Goal: Complete application form: Complete application form

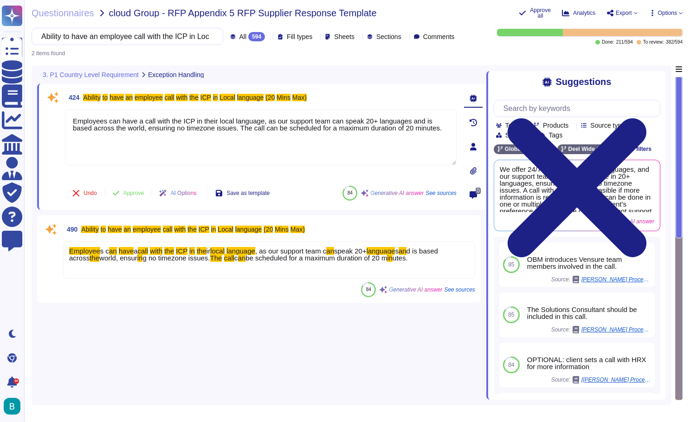
type textarea "Employees can have a call with the ICP in their local language, as our support …"
click at [132, 37] on input "Ability to have an employee call with the ICP in Local language (20 Mins Max)" at bounding box center [125, 36] width 177 height 16
paste input "issue the annual tax certificate in timely manner for all employees to secure p…"
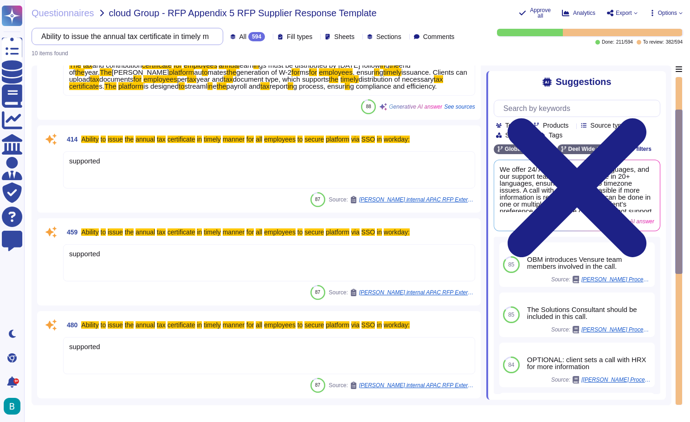
scroll to position [442, 0]
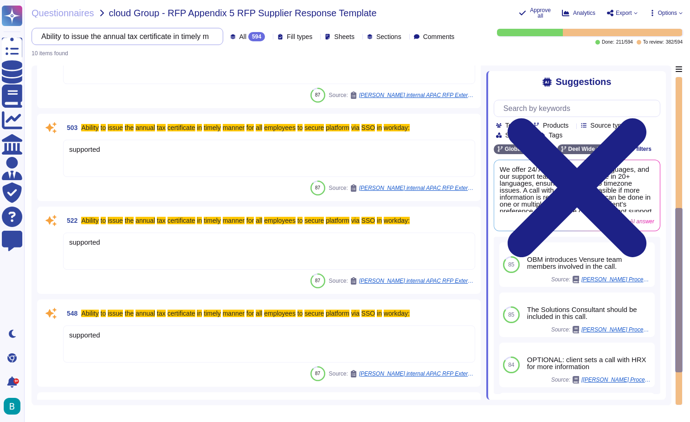
click at [148, 31] on input "Ability to issue the annual tax certificate in timely manner for all employees …" at bounding box center [125, 36] width 177 height 16
paste input "Ability to run Ad hoc payrolls for terminated employees, calculating redundanci…"
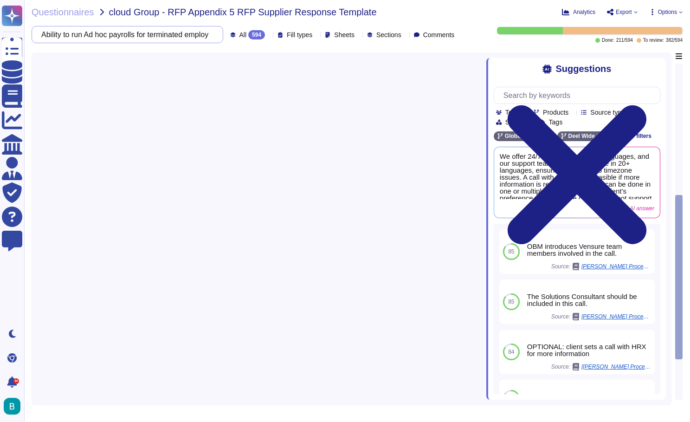
scroll to position [0, 0]
click at [456, 19] on div "Questionnaires cloud Group - RFP Appendix 5 RFP Supplier Response Template Anal…" at bounding box center [357, 211] width 666 height 422
click at [158, 41] on input "Ability to run Ad hoc payrolls for terminated employees, calculating redundanci…" at bounding box center [125, 34] width 177 height 16
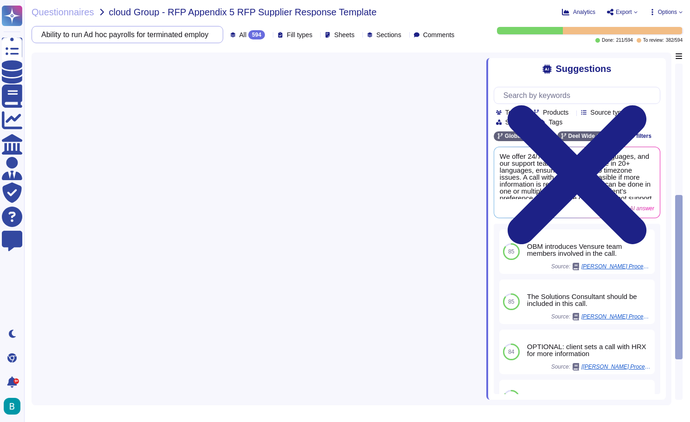
paste input "Ability to reconcile Quarterly returns and create payment file"
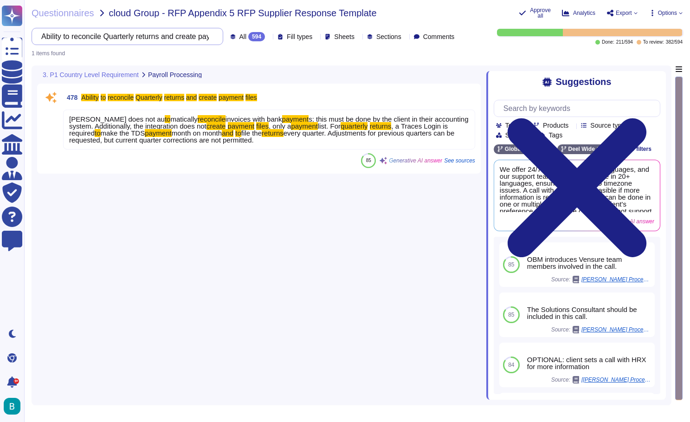
click at [147, 37] on input "Ability to reconcile Quarterly returns and create payment files" at bounding box center [125, 36] width 177 height 16
paste input "produce and submit Disability report"
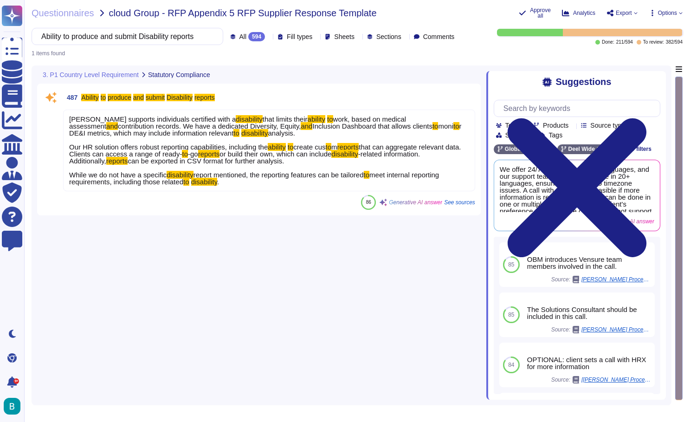
type input "Ability to produce and submit Disability reports"
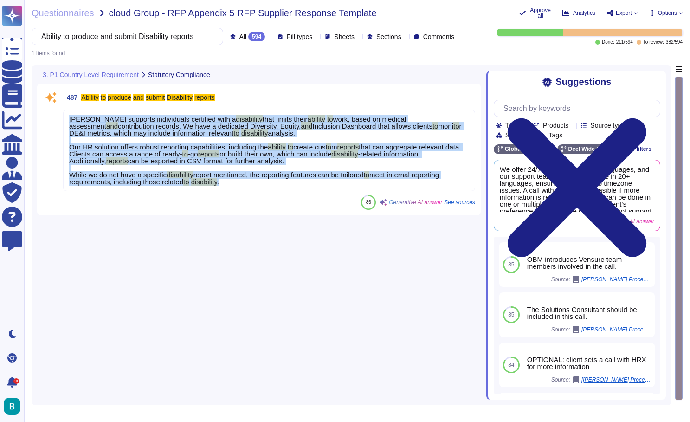
drag, startPoint x: 69, startPoint y: 121, endPoint x: 337, endPoint y: 184, distance: 275.0
click at [337, 184] on div "Deel supports individuals certified with a disability that limits their ability…" at bounding box center [269, 150] width 412 height 82
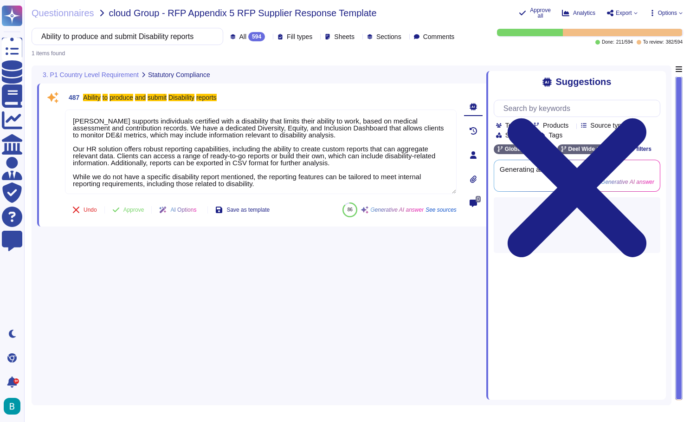
type textarea "Deel supports individuals certified with a disability that limits their ability…"
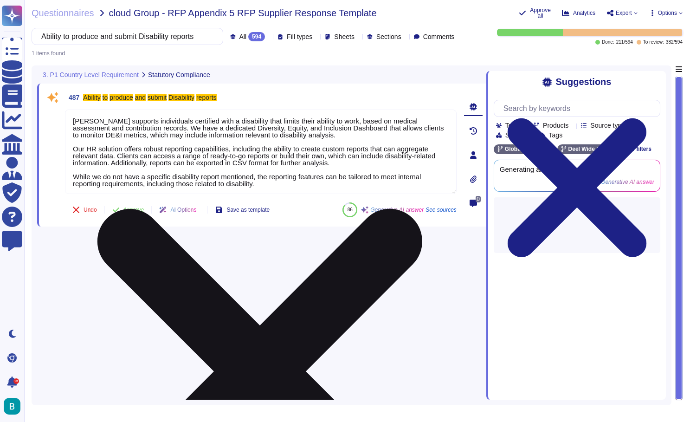
drag, startPoint x: 297, startPoint y: 186, endPoint x: 67, endPoint y: 122, distance: 238.1
click at [67, 122] on textarea "Deel supports individuals certified with a disability that limits their ability…" at bounding box center [261, 151] width 392 height 84
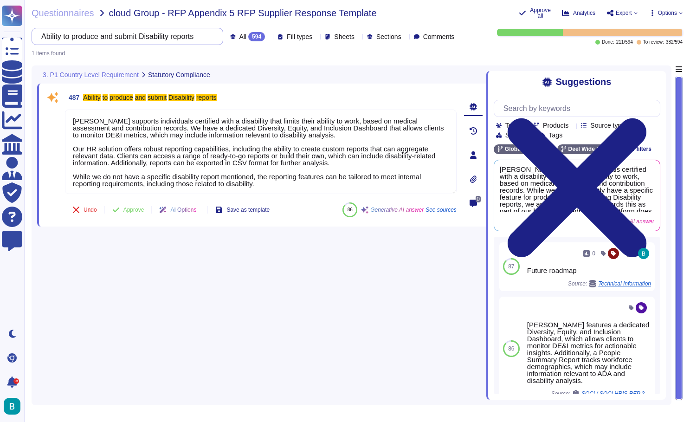
click at [159, 40] on input "Ability to produce and submit Disability reports" at bounding box center [125, 36] width 177 height 16
paste input "review various letters received from government department, and taking necessar…"
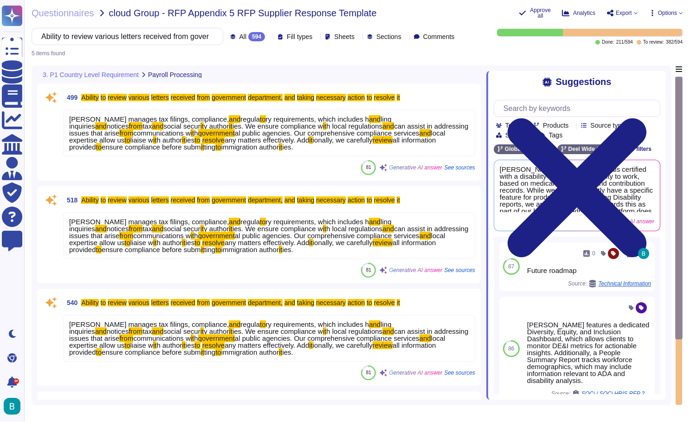
type input "Ability to review various letters received from government department, and taki…"
click at [313, 140] on span "ionally, we carefully" at bounding box center [343, 140] width 60 height 8
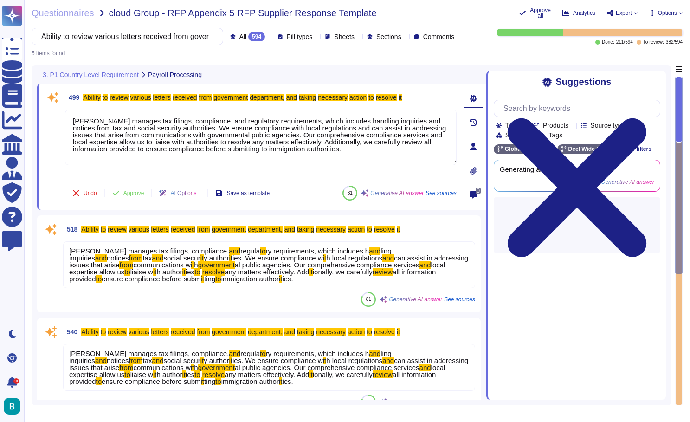
type textarea "Deel manages tax filings, compliance, and regulatory requirements, which includ…"
click at [294, 140] on textarea "Deel manages tax filings, compliance, and regulatory requirements, which includ…" at bounding box center [261, 137] width 392 height 56
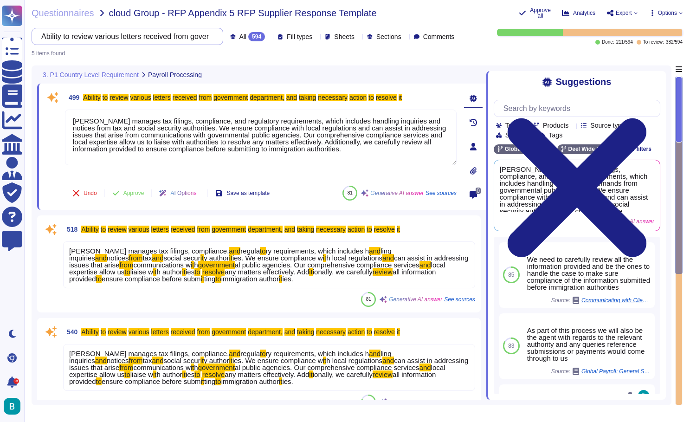
click at [158, 36] on input "Ability to review various letters received from government department, and taki…" at bounding box center [125, 36] width 177 height 16
paste input "make Holiday bonus calculations and payments"
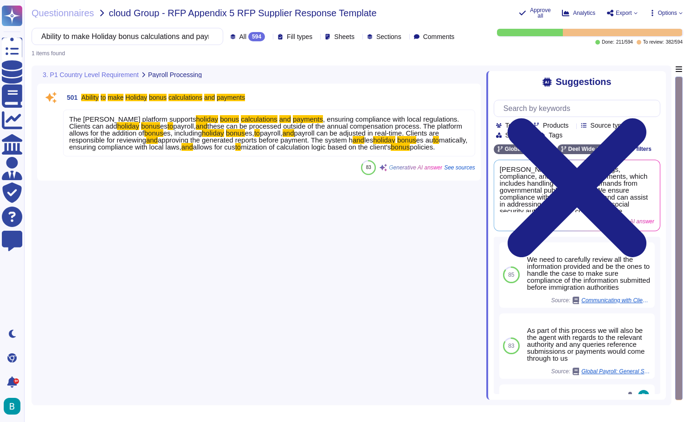
type input "Ability to make Holiday bonus calculations and payments"
click at [238, 56] on div "Questionnaires cloud Group - RFP Appendix 5 RFP Supplier Response Template Appr…" at bounding box center [357, 211] width 666 height 422
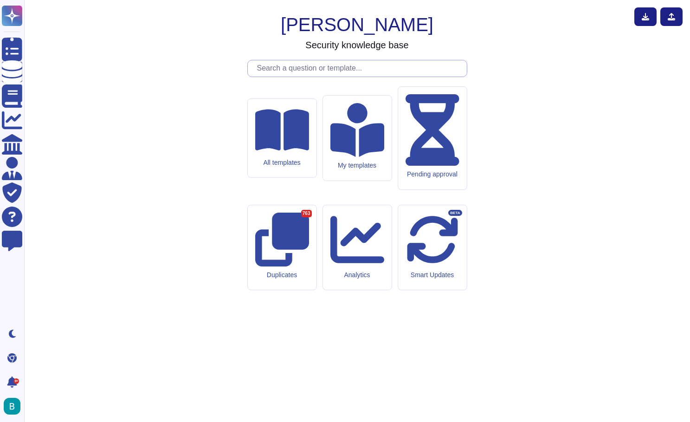
click at [314, 77] on input "text" at bounding box center [359, 68] width 214 height 16
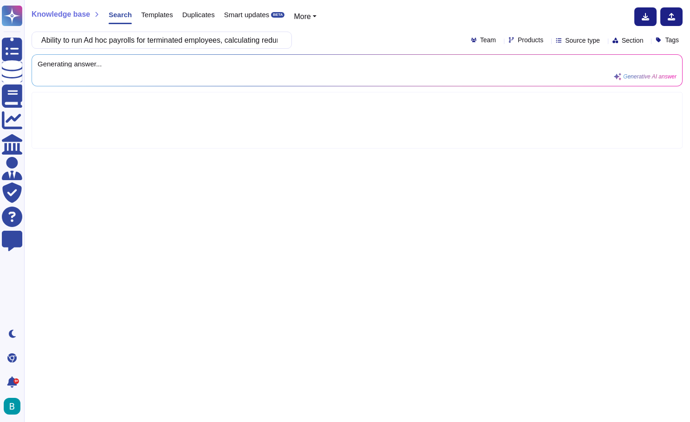
scroll to position [0, 82]
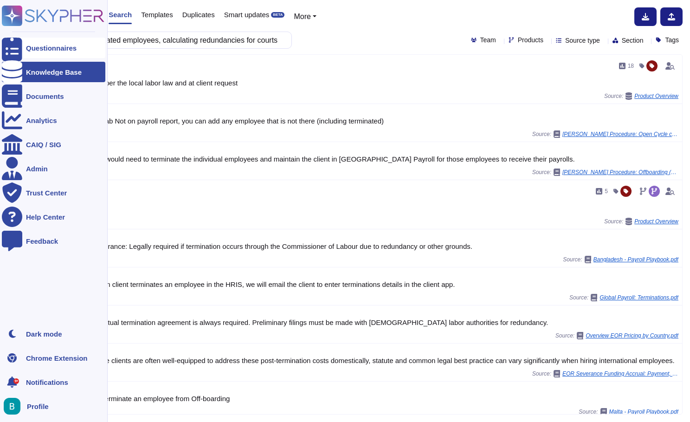
click at [24, 50] on div "Questionnaires" at bounding box center [53, 48] width 103 height 20
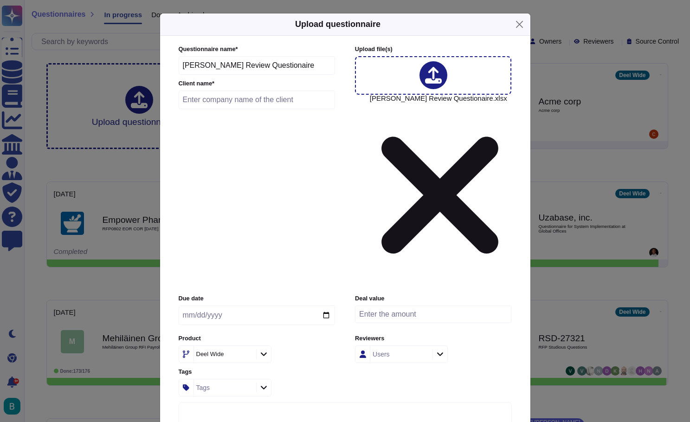
click at [280, 109] on input "text" at bounding box center [257, 99] width 157 height 19
click at [226, 4] on div "Upload questionnaire Questionnaire name * [PERSON_NAME] Review Questionaire Cli…" at bounding box center [345, 211] width 690 height 422
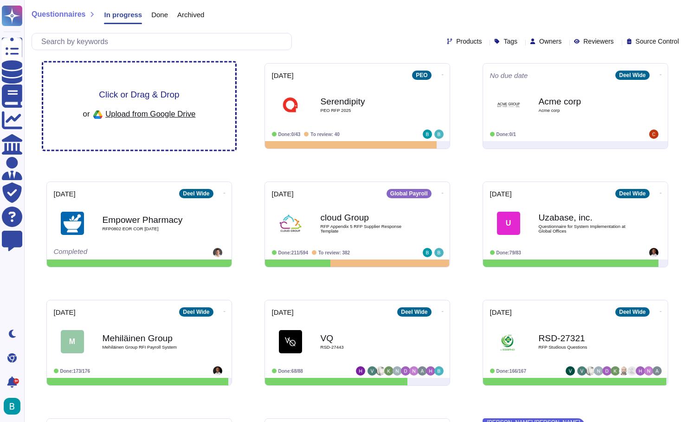
click at [218, 100] on div "Click or Drag & Drop or Upload from Google Drive" at bounding box center [139, 106] width 192 height 87
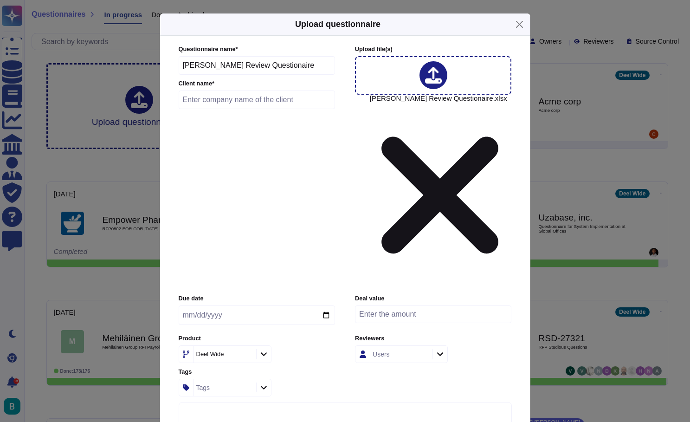
click at [245, 109] on input "text" at bounding box center [257, 99] width 157 height 19
type input "Not informed"
click at [256, 305] on input "date" at bounding box center [257, 314] width 156 height 19
type input "[DATE]"
click at [319, 305] on input "[DATE]" at bounding box center [257, 314] width 156 height 19
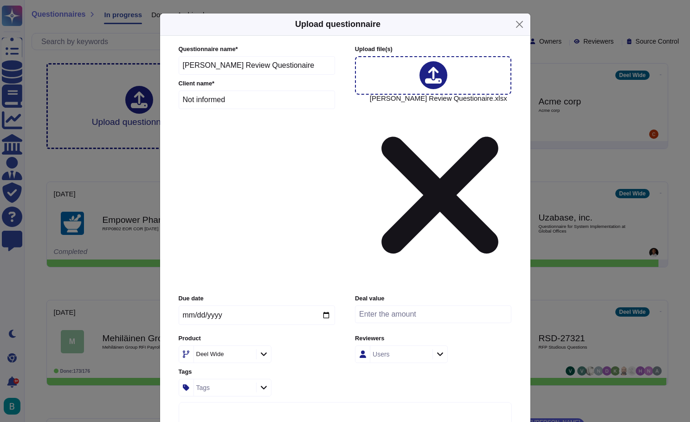
click at [266, 350] on icon at bounding box center [263, 354] width 7 height 8
click at [234, 281] on span "Global Payroll" at bounding box center [212, 285] width 43 height 8
click at [408, 346] on div "Users" at bounding box center [400, 354] width 60 height 17
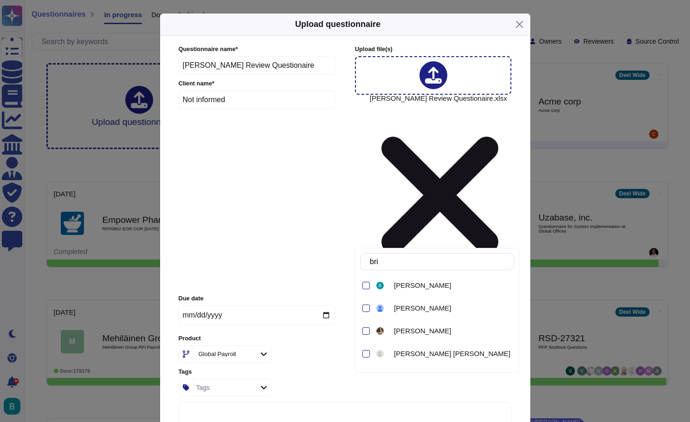
type input "brien"
click at [409, 282] on span "[PERSON_NAME]" at bounding box center [422, 285] width 57 height 8
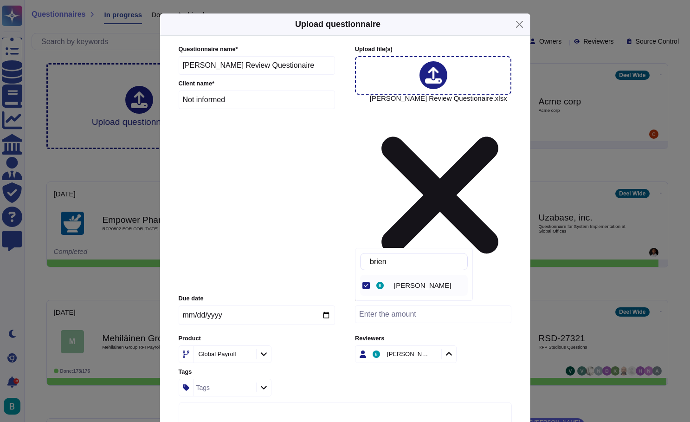
click at [513, 256] on div "Questionnaire name * [PERSON_NAME] Review Questionaire Client name * Not inform…" at bounding box center [345, 235] width 352 height 399
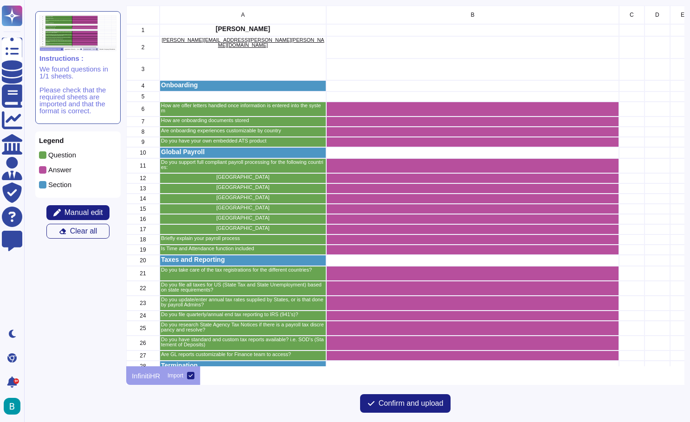
scroll to position [360, 558]
click at [88, 214] on span "Manual edit" at bounding box center [83, 212] width 39 height 7
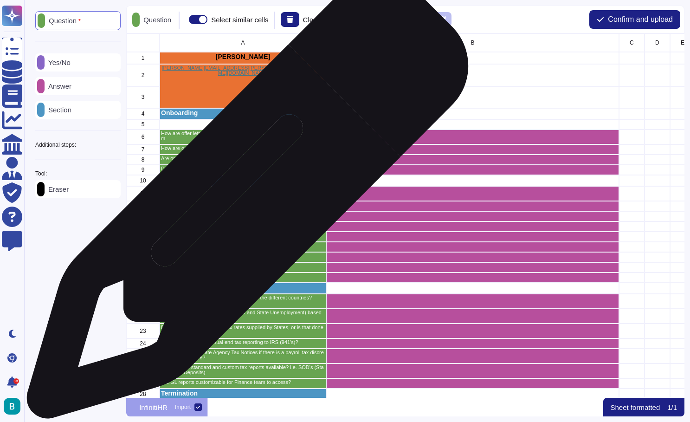
scroll to position [0, 0]
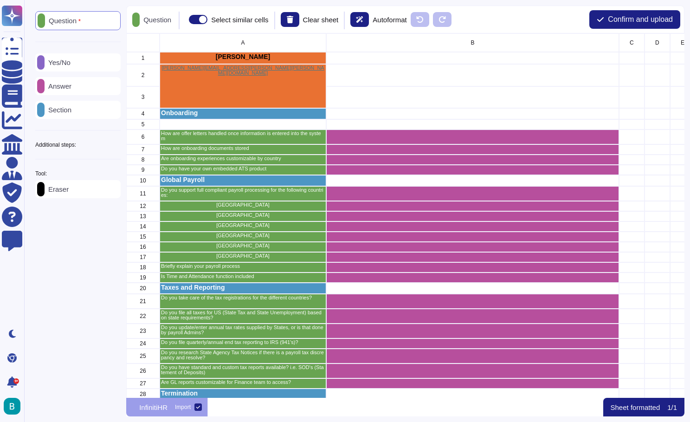
click at [121, 145] on icon at bounding box center [121, 145] width 0 height 0
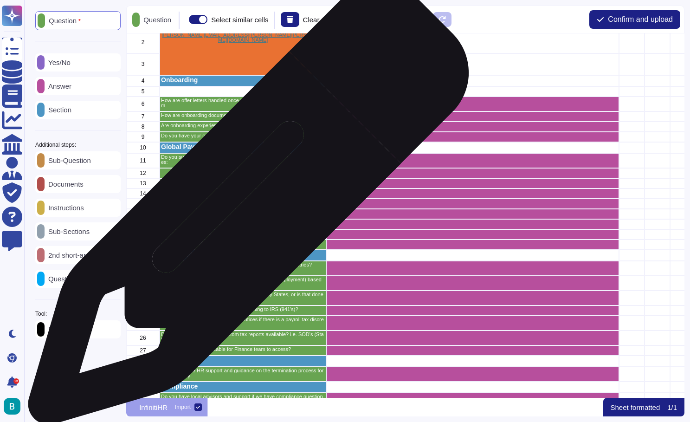
scroll to position [33, 2]
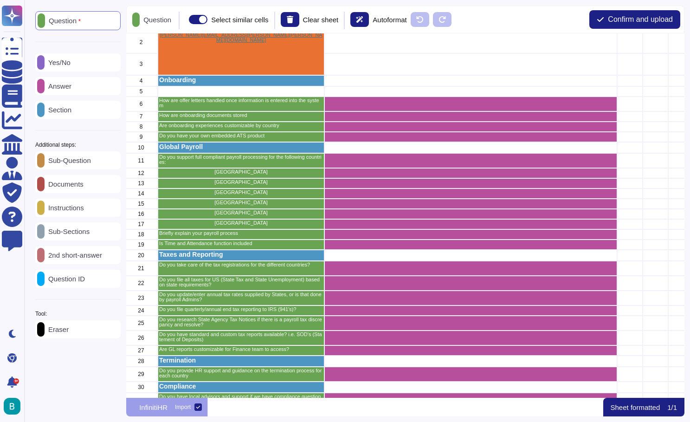
click at [82, 164] on p "Sub-Question" at bounding box center [68, 160] width 46 height 7
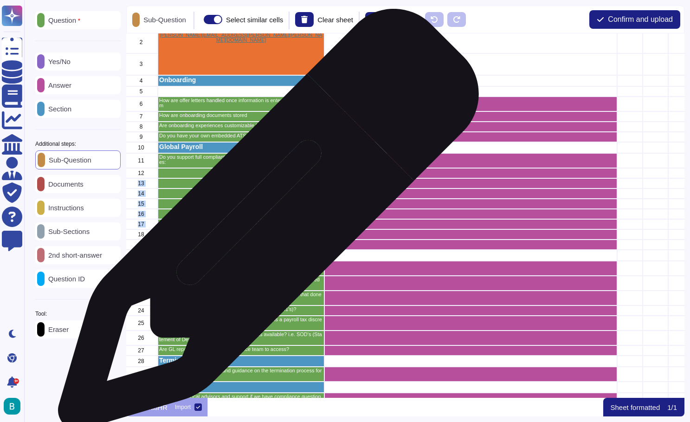
drag, startPoint x: 259, startPoint y: 173, endPoint x: 265, endPoint y: 224, distance: 51.3
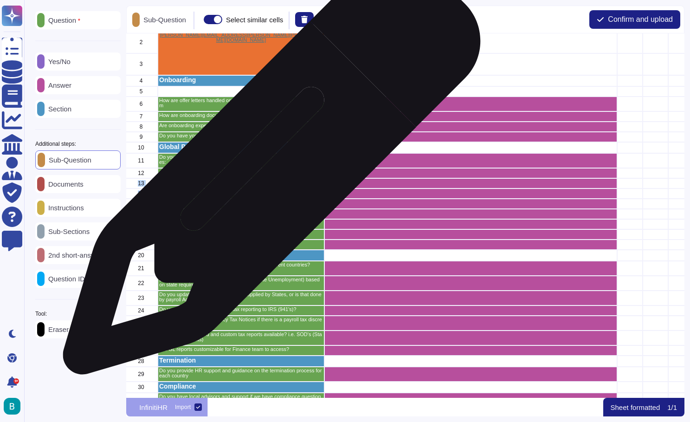
click at [268, 170] on p "[GEOGRAPHIC_DATA]" at bounding box center [241, 171] width 164 height 5
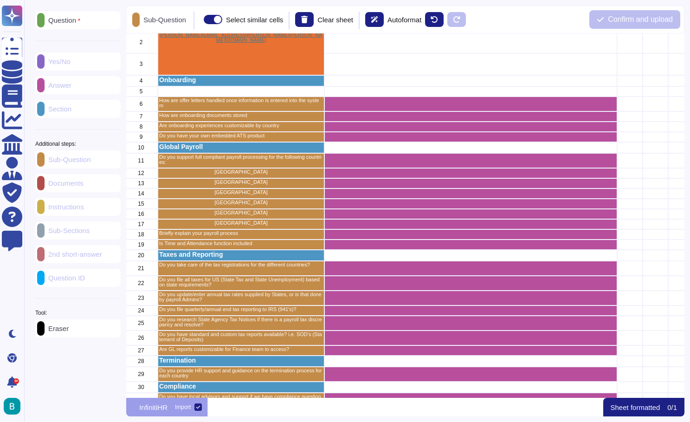
click at [64, 24] on p "Question" at bounding box center [63, 20] width 36 height 7
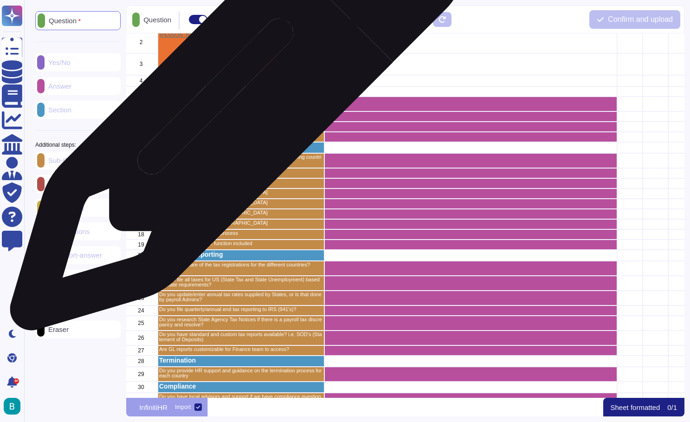
click at [233, 109] on div "How are offer letters handled once information is entered into the system" at bounding box center [241, 103] width 167 height 15
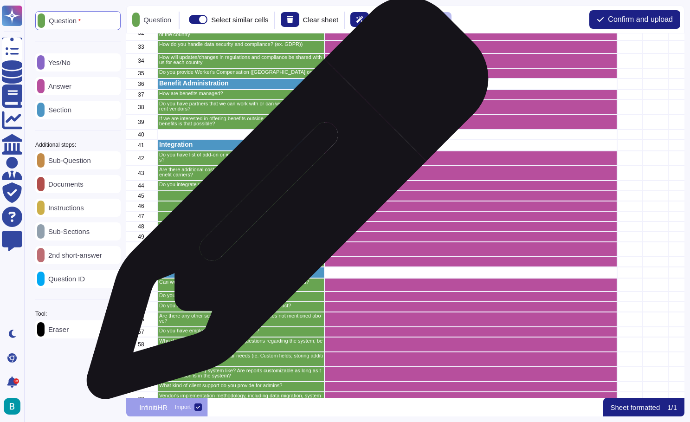
scroll to position [403, 2]
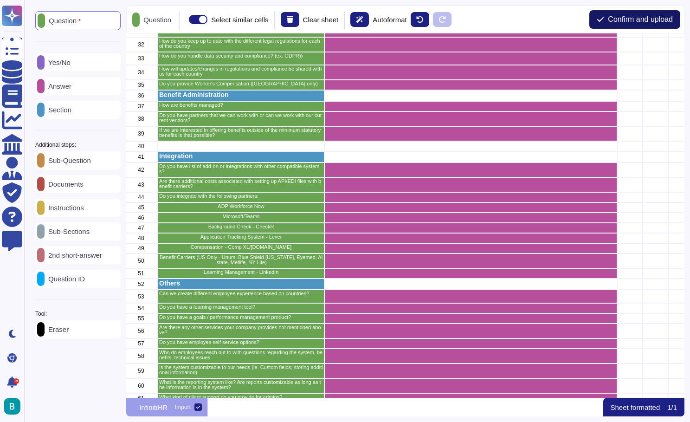
click at [623, 22] on span "Confirm and upload" at bounding box center [640, 19] width 65 height 7
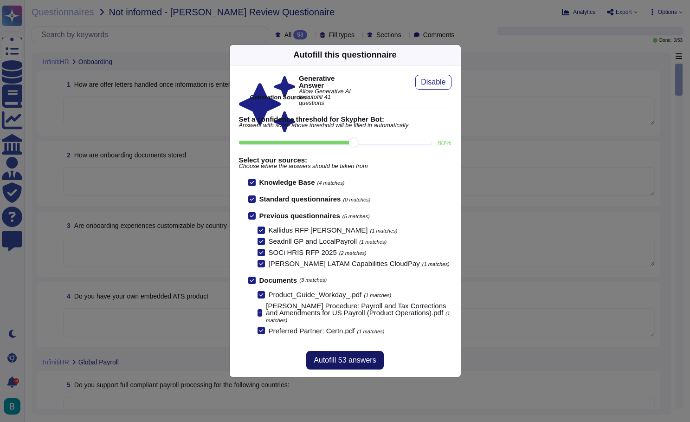
click at [354, 359] on span "Autofill 53 answers" at bounding box center [345, 359] width 62 height 7
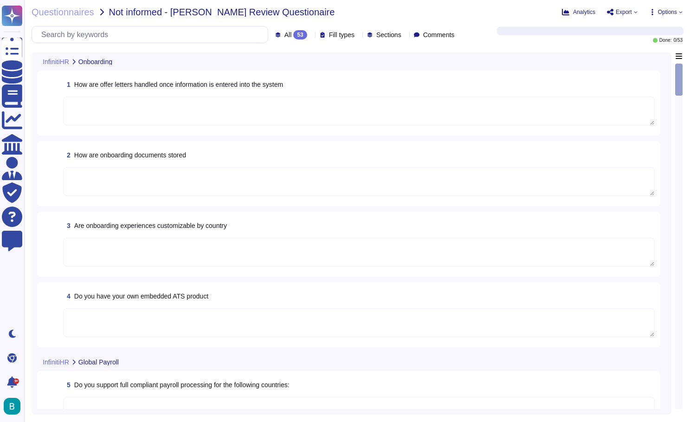
click at [355, 109] on textarea at bounding box center [358, 110] width 591 height 29
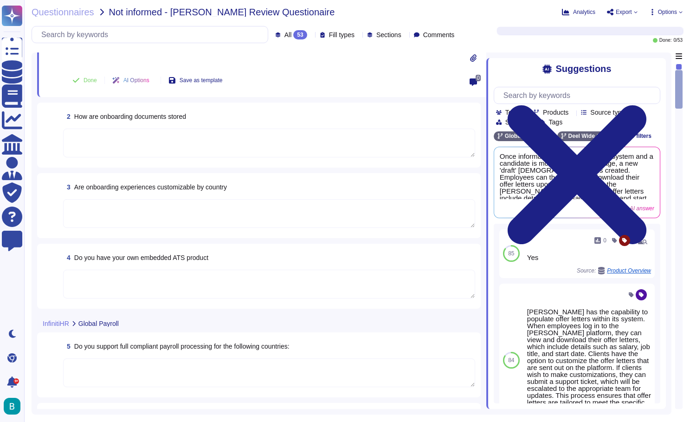
scroll to position [234, 0]
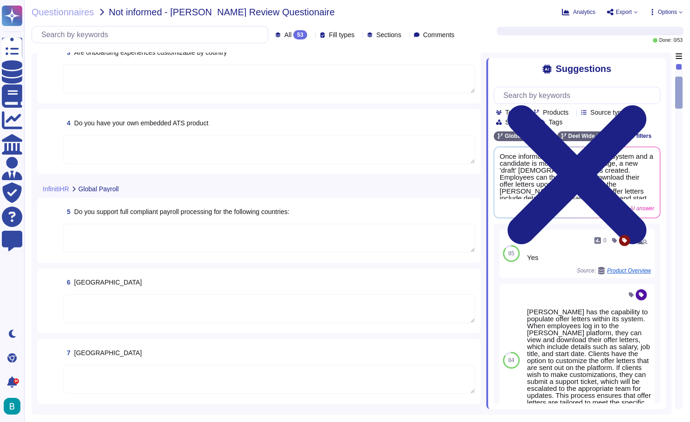
click at [350, 129] on div "4 Do you have your own embedded ATS product" at bounding box center [269, 123] width 412 height 17
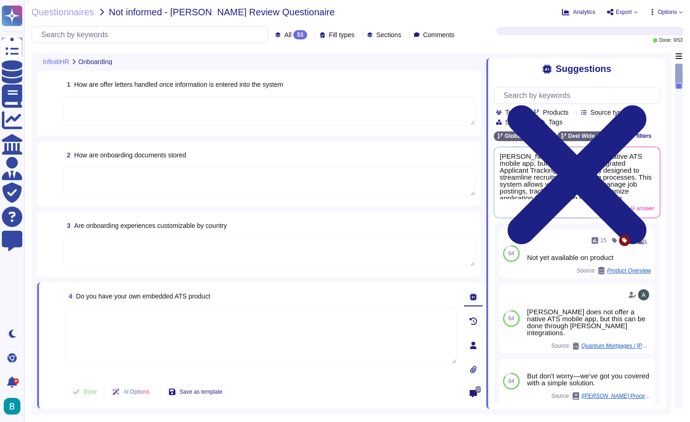
scroll to position [0, 0]
click at [512, 9] on div "Analytics Export Options" at bounding box center [597, 11] width 170 height 9
click at [681, 13] on icon at bounding box center [681, 12] width 4 height 4
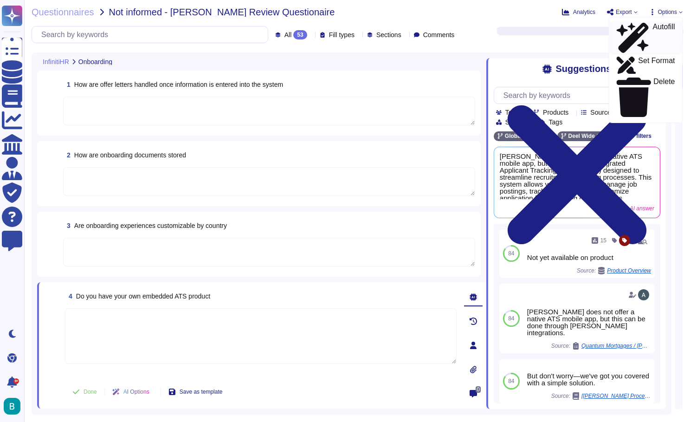
click at [652, 25] on p "Autofill" at bounding box center [663, 38] width 22 height 30
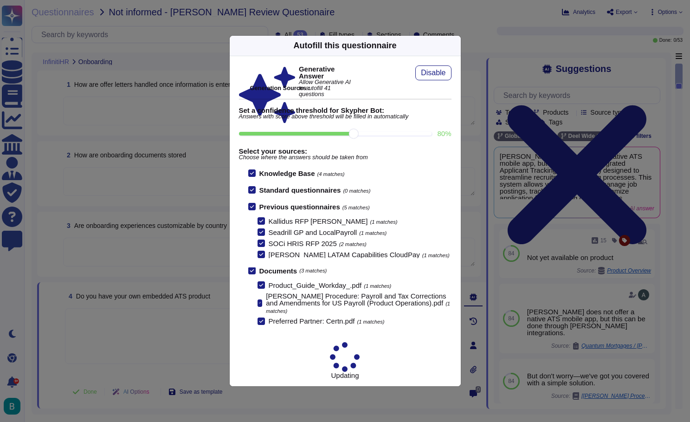
scroll to position [0, 0]
click at [360, 358] on div "Updating" at bounding box center [345, 360] width 30 height 37
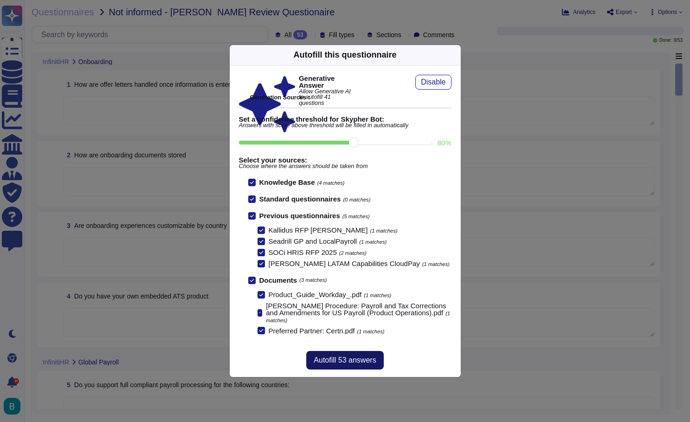
click at [341, 361] on span "Autofill 53 answers" at bounding box center [345, 359] width 62 height 7
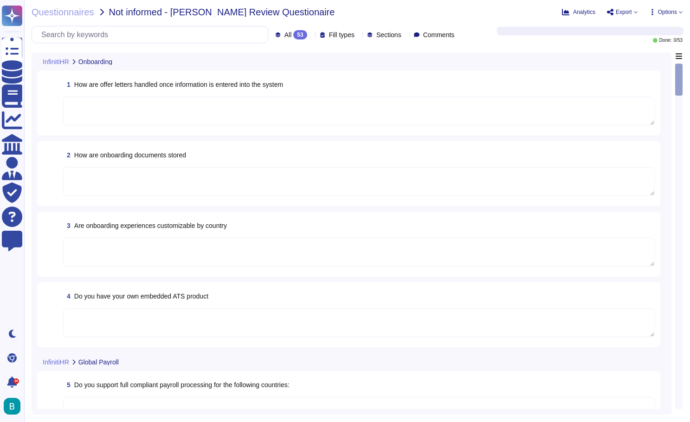
click at [276, 107] on textarea at bounding box center [358, 110] width 591 height 29
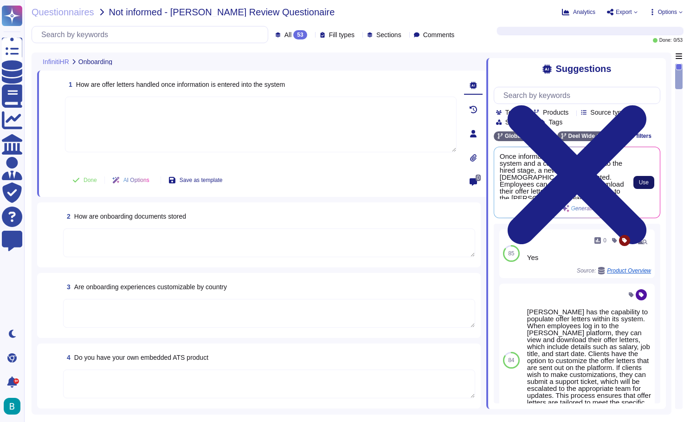
click at [637, 183] on button "Use" at bounding box center [643, 182] width 21 height 13
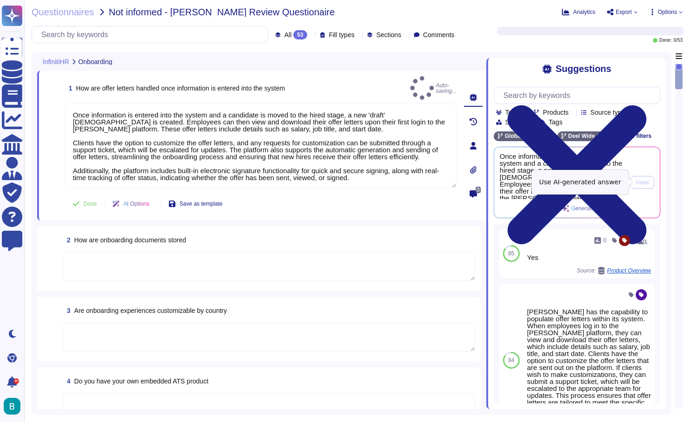
type textarea "Once information is entered into the system and a candidate is moved to the hir…"
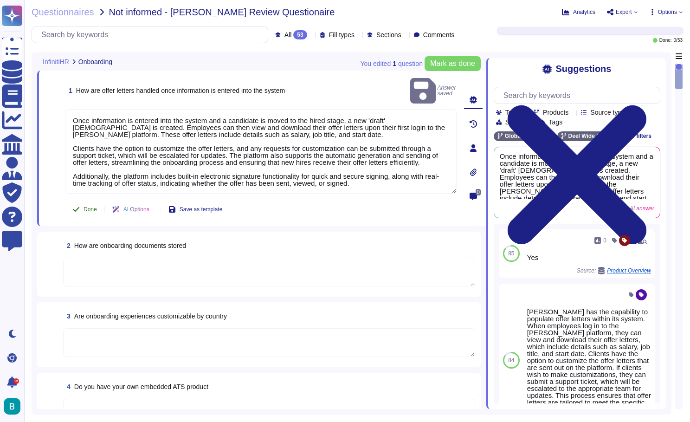
click at [88, 206] on span "Done" at bounding box center [90, 209] width 13 height 6
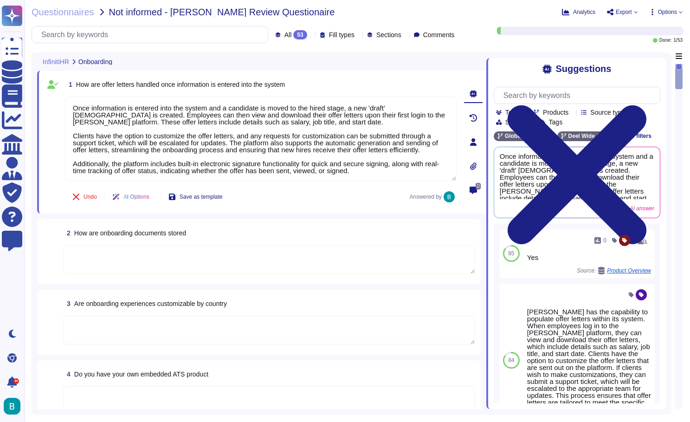
click at [172, 254] on textarea at bounding box center [269, 259] width 412 height 29
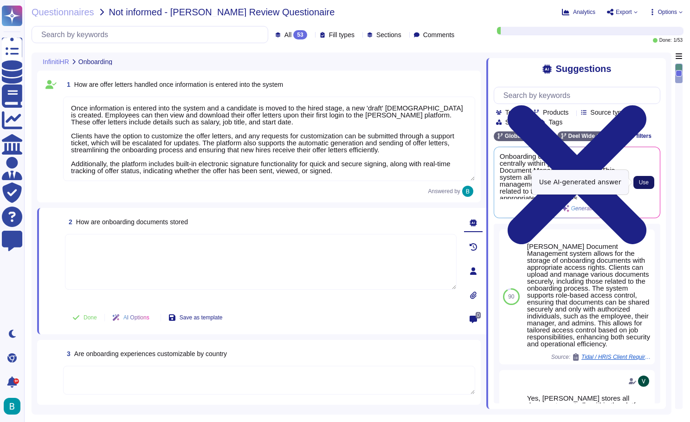
click at [640, 183] on span "Use" at bounding box center [644, 183] width 10 height 6
type textarea "Onboarding documents are stored centrally within Deel's Document Management sys…"
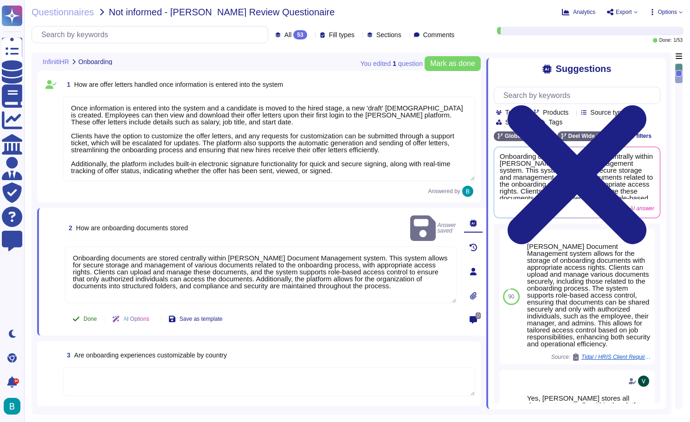
click at [89, 316] on span "Done" at bounding box center [90, 319] width 13 height 6
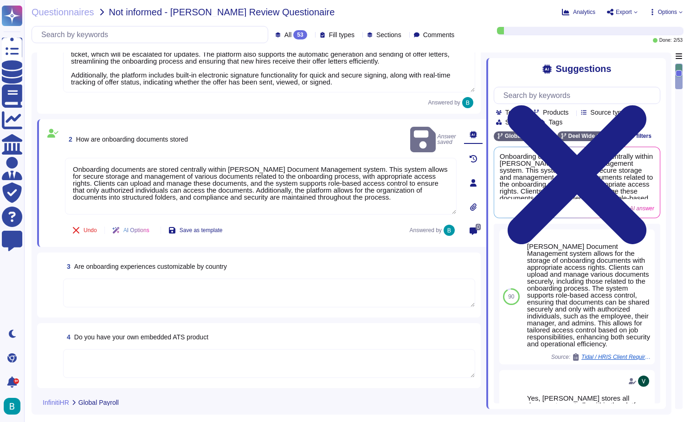
scroll to position [89, 0]
click at [338, 269] on div "3 Are onboarding experiences customizable by country" at bounding box center [269, 266] width 412 height 17
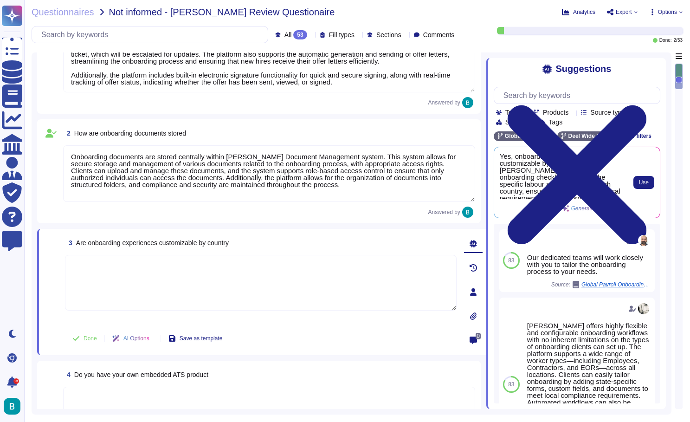
scroll to position [0, 0]
click at [646, 180] on span "Use" at bounding box center [644, 183] width 10 height 6
type textarea "Yes, onboarding experiences are customizable by country. Deel can tailor the on…"
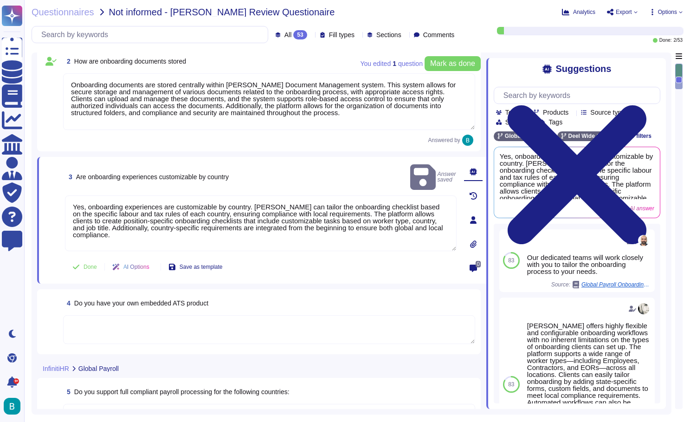
scroll to position [166, 0]
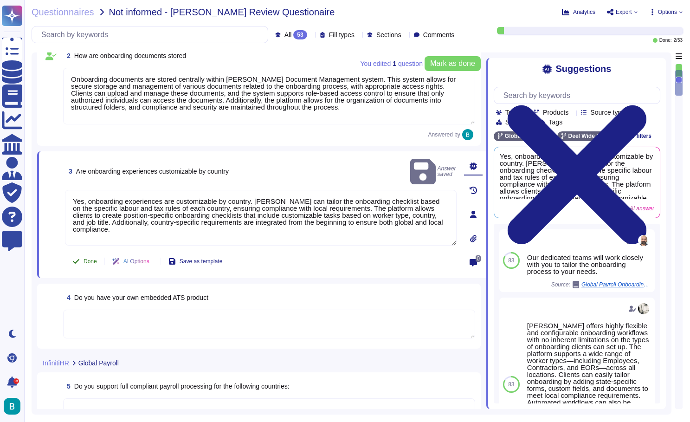
click at [85, 261] on span "Done" at bounding box center [90, 261] width 13 height 6
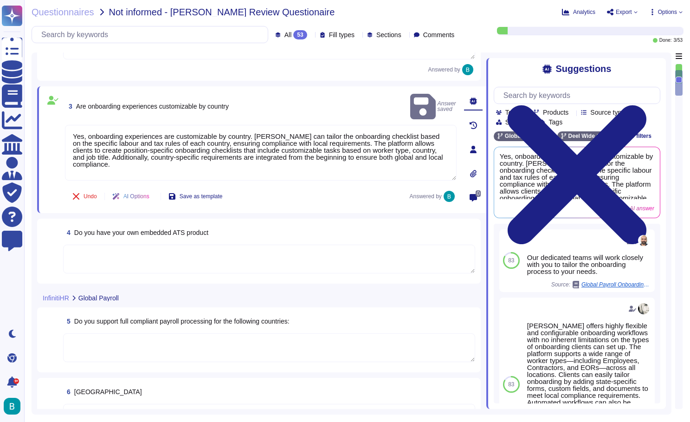
scroll to position [237, 0]
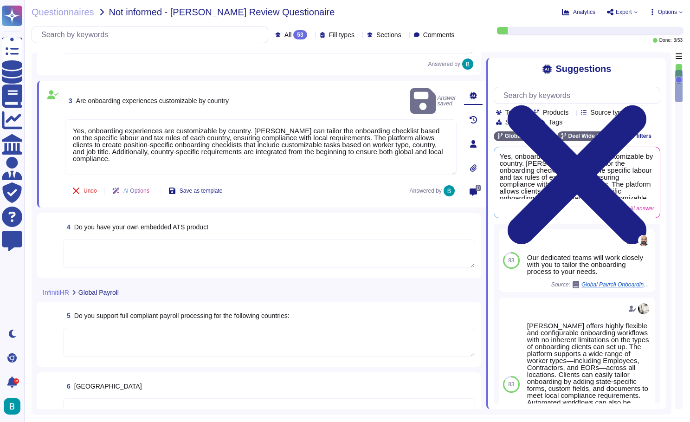
click at [270, 262] on textarea at bounding box center [269, 253] width 412 height 29
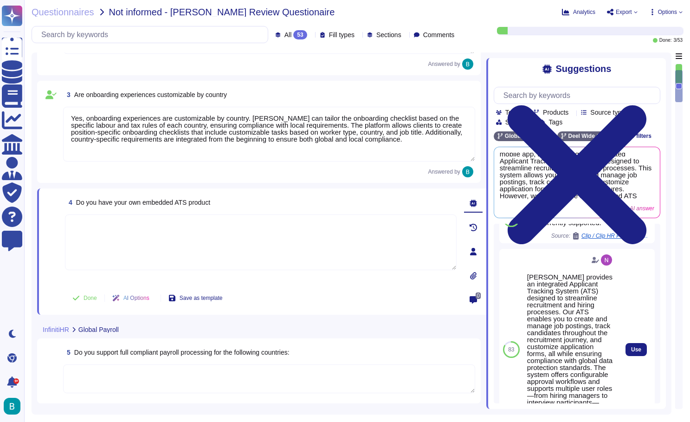
scroll to position [246, 0]
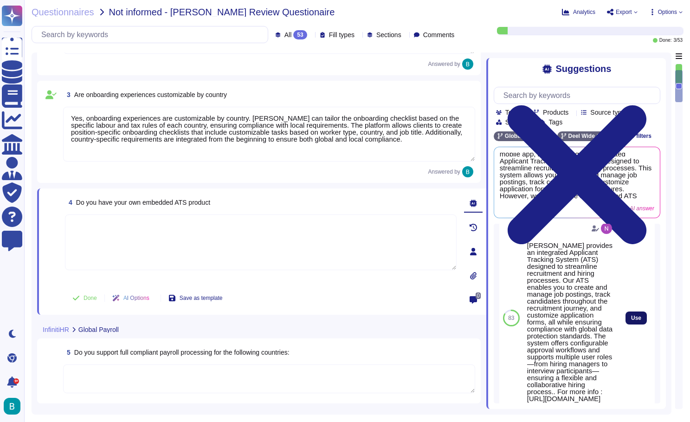
click at [636, 324] on button "Use" at bounding box center [635, 317] width 21 height 13
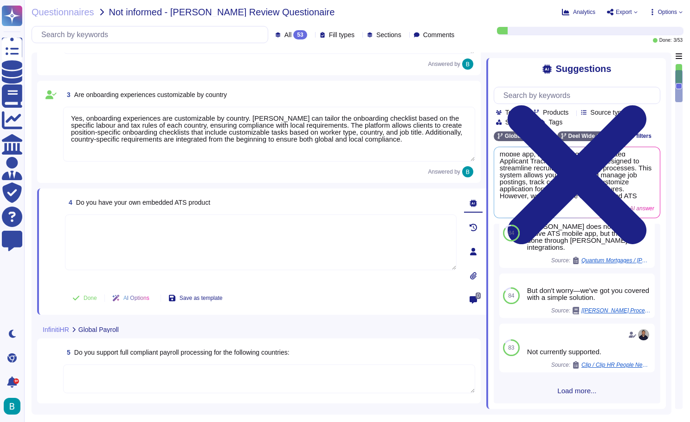
type textarea "[PERSON_NAME] provides an integrated Applicant Tracking System (ATS) designed t…"
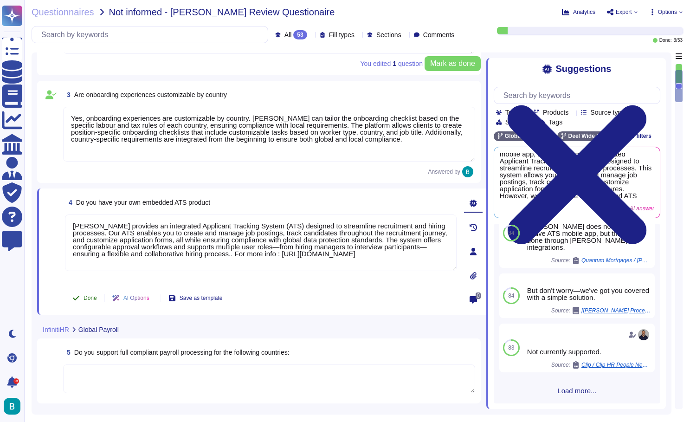
click at [92, 297] on span "Done" at bounding box center [90, 298] width 13 height 6
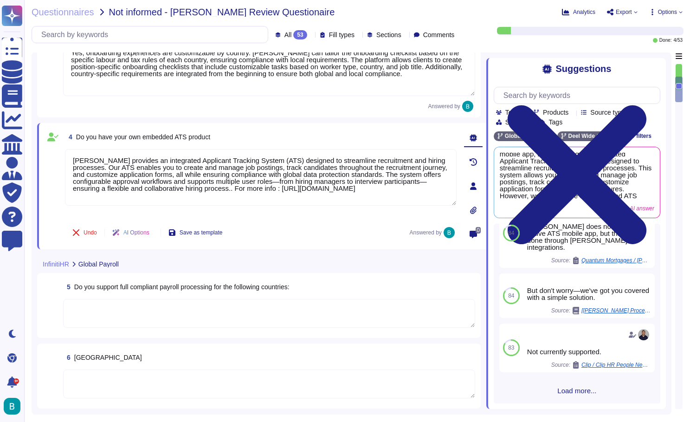
scroll to position [305, 0]
